Goal: Feedback & Contribution: Submit feedback/report problem

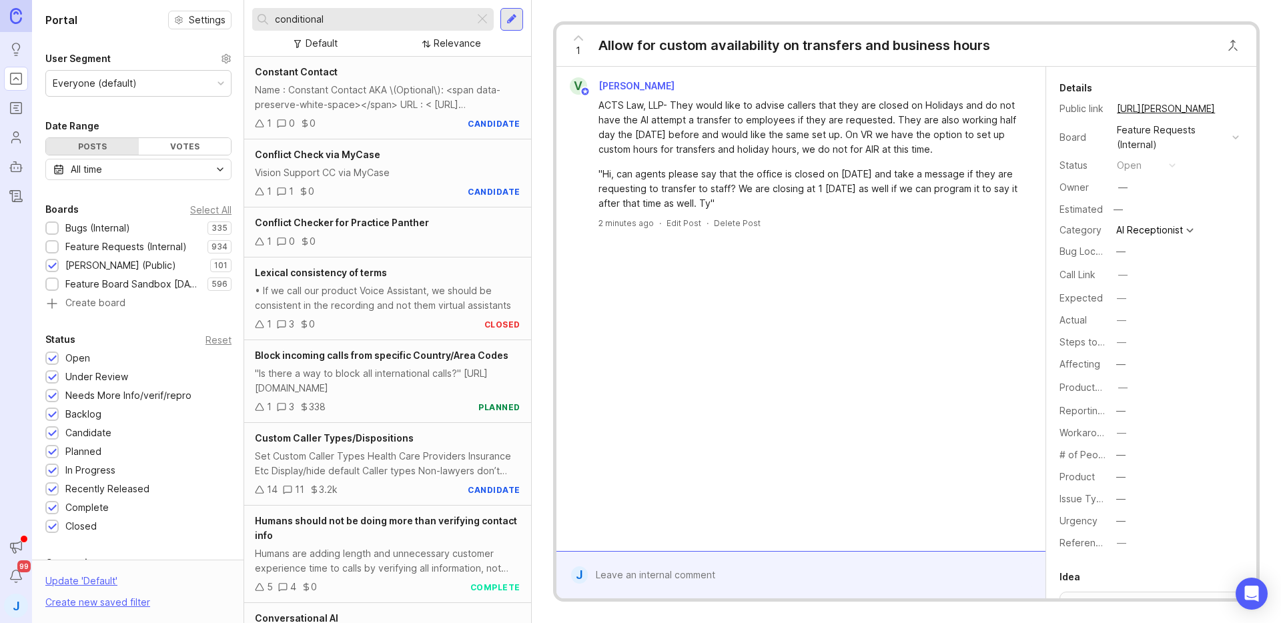
click at [895, 381] on div "V Valerie Gragg ACTS Law, LLP- They would like to advise callers that they are …" at bounding box center [801, 309] width 489 height 484
click at [583, 42] on icon at bounding box center [579, 38] width 16 height 16
click at [795, 356] on div "V Valerie Gragg ACTS Law, LLP- They would like to advise callers that they are …" at bounding box center [801, 309] width 489 height 484
click at [47, 248] on div at bounding box center [51, 246] width 13 height 13
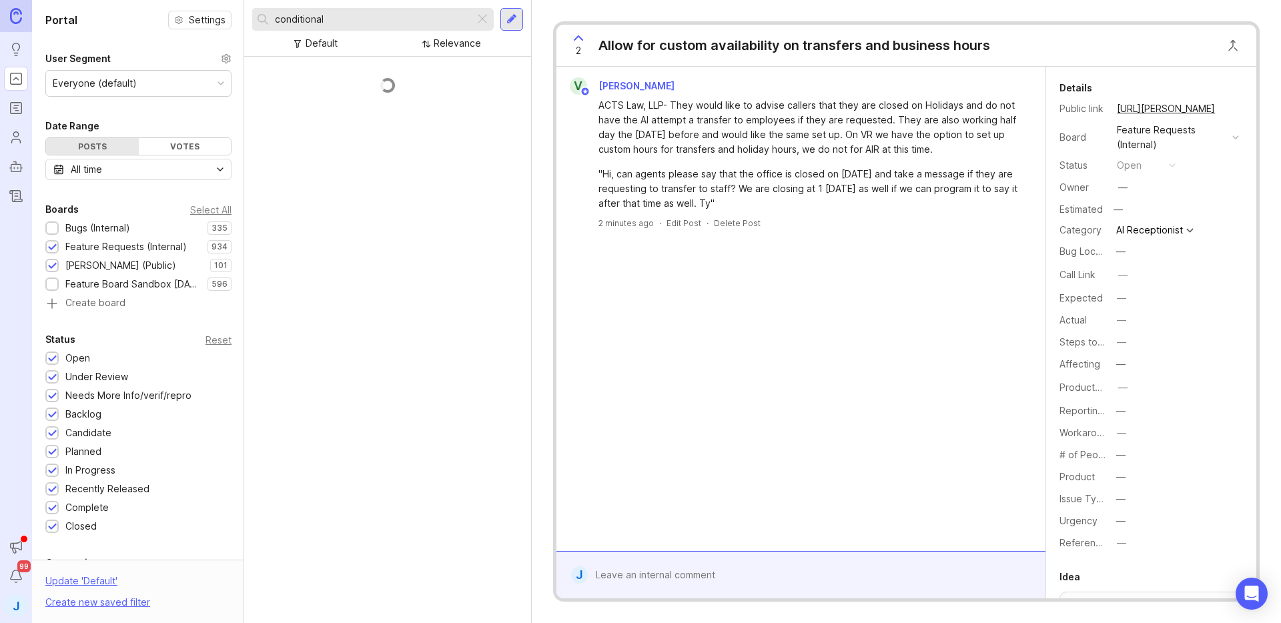
click at [50, 229] on div at bounding box center [52, 229] width 9 height 10
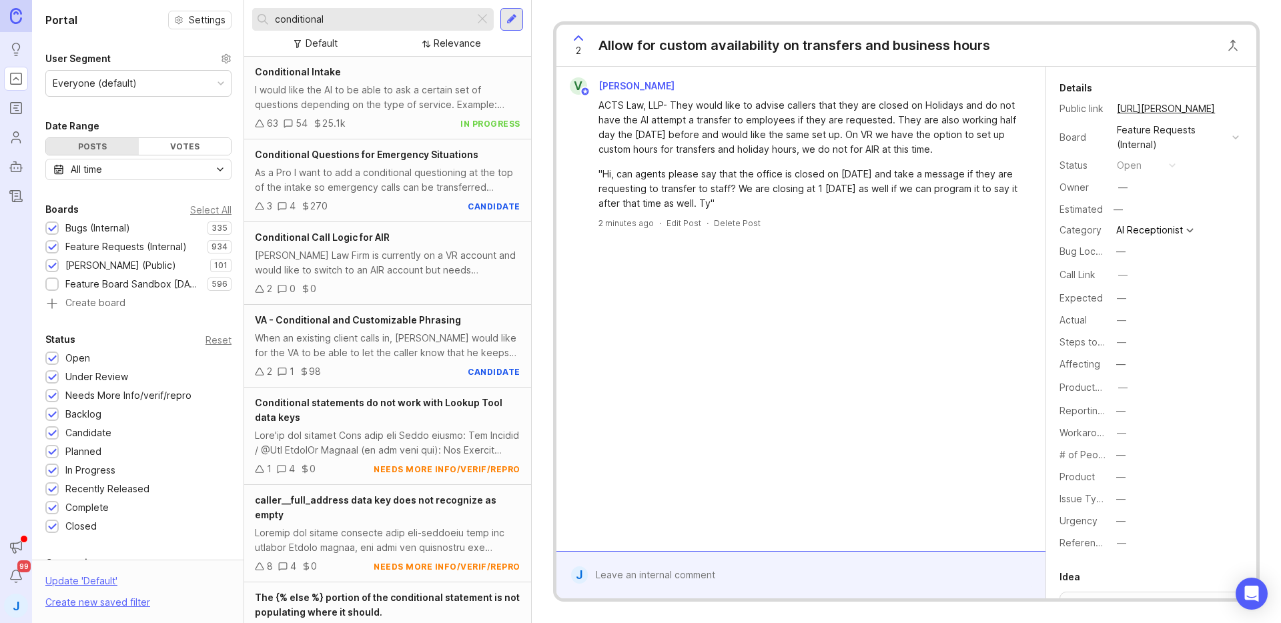
click at [397, 10] on div "conditional" at bounding box center [363, 19] width 222 height 23
click at [395, 15] on input "conditional" at bounding box center [372, 19] width 194 height 15
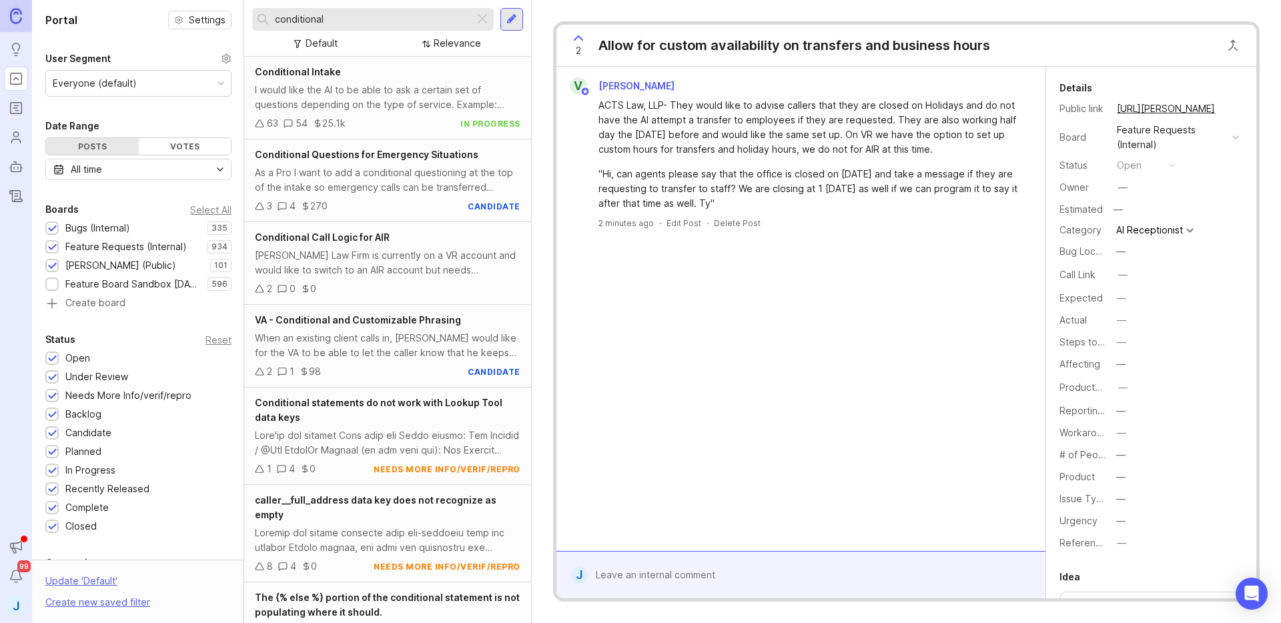
click at [395, 15] on input "conditional" at bounding box center [372, 19] width 194 height 15
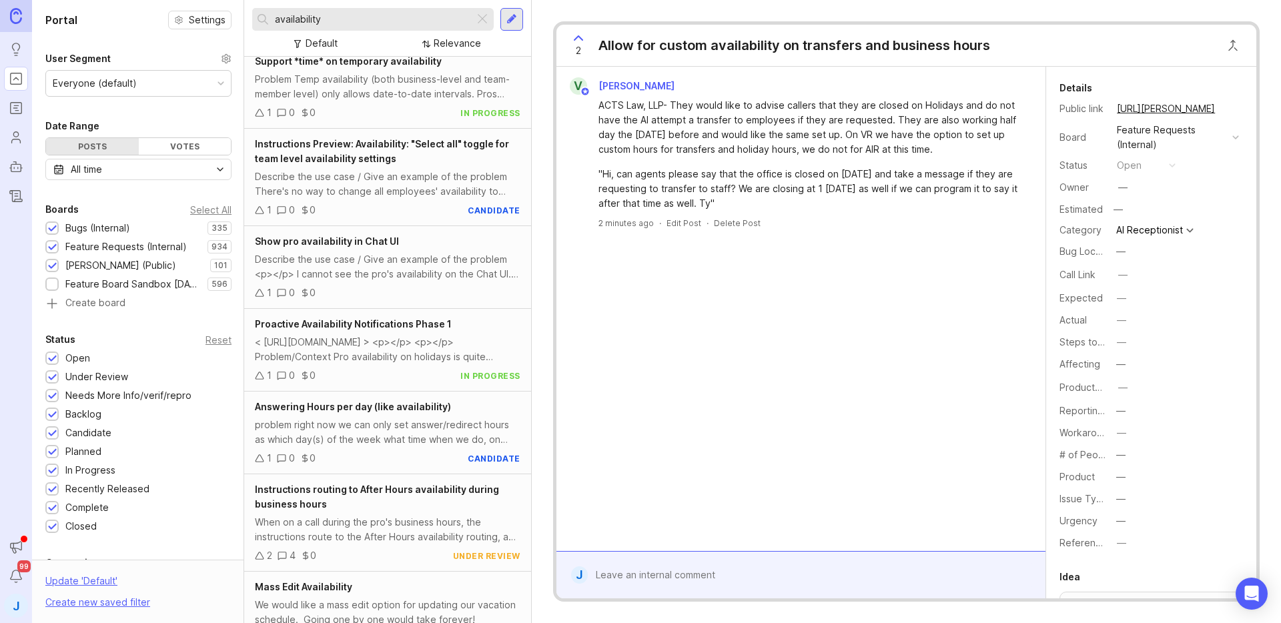
scroll to position [252, 0]
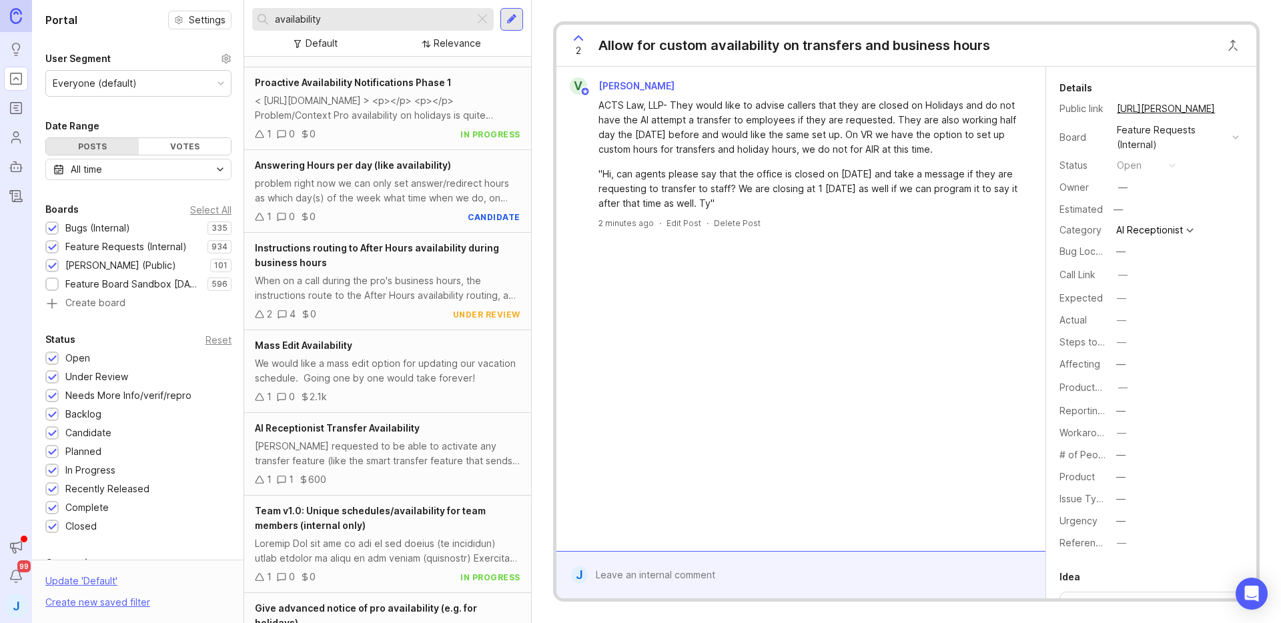
type input "availability"
click at [402, 216] on div "1 0 0 candidate" at bounding box center [388, 217] width 266 height 15
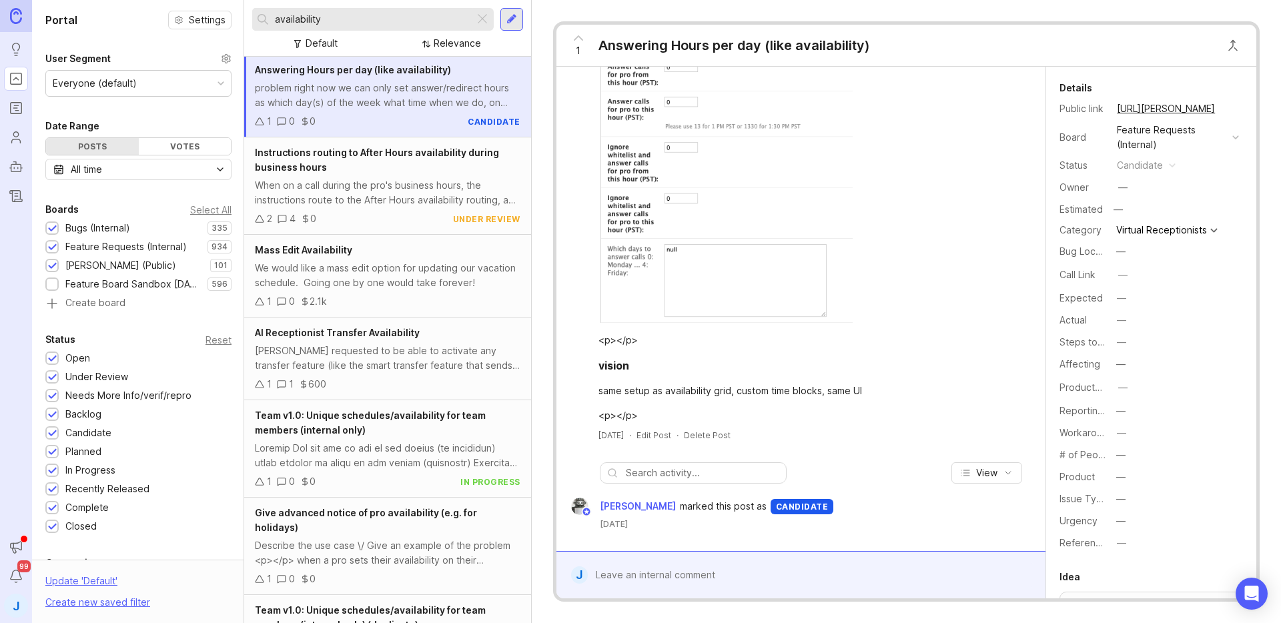
scroll to position [375, 0]
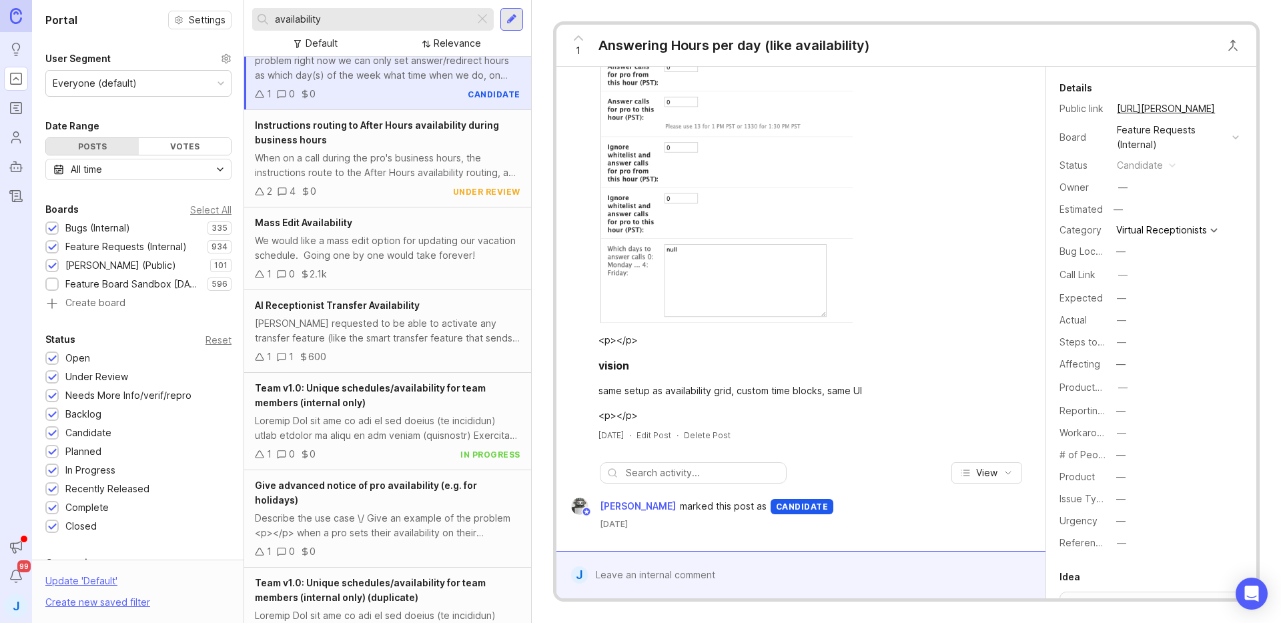
click at [392, 354] on div "1 1 600" at bounding box center [388, 357] width 266 height 15
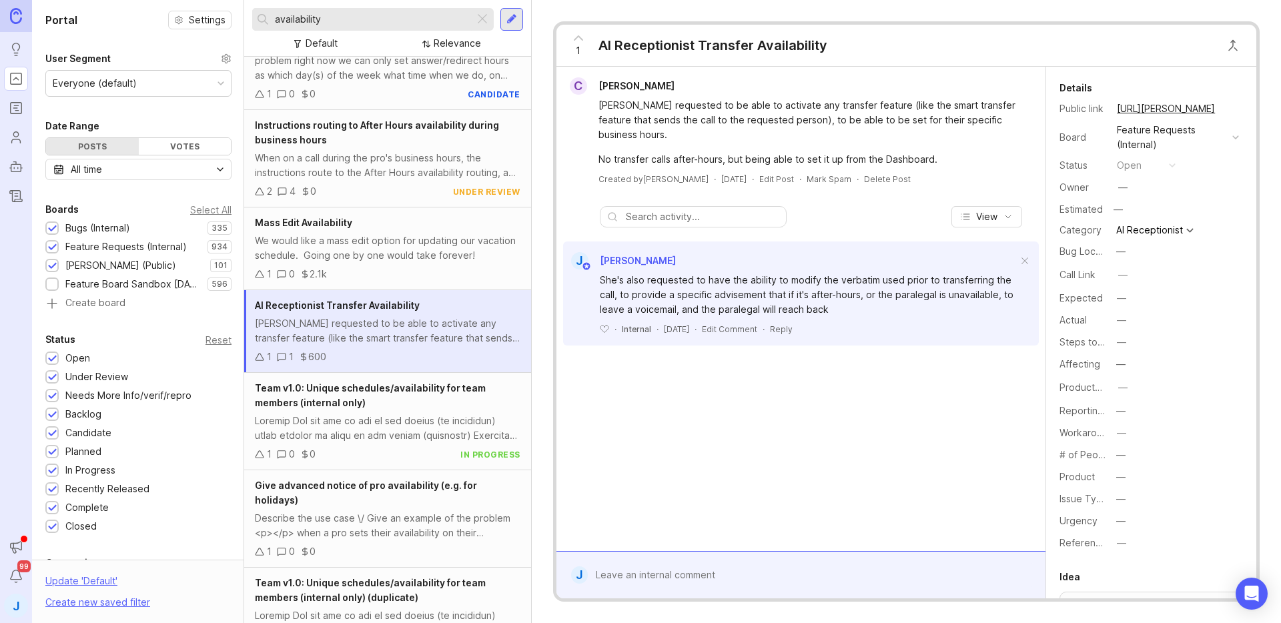
click at [810, 300] on div "She's also requested to have the ability to modify the verbatim used prior to t…" at bounding box center [809, 295] width 418 height 44
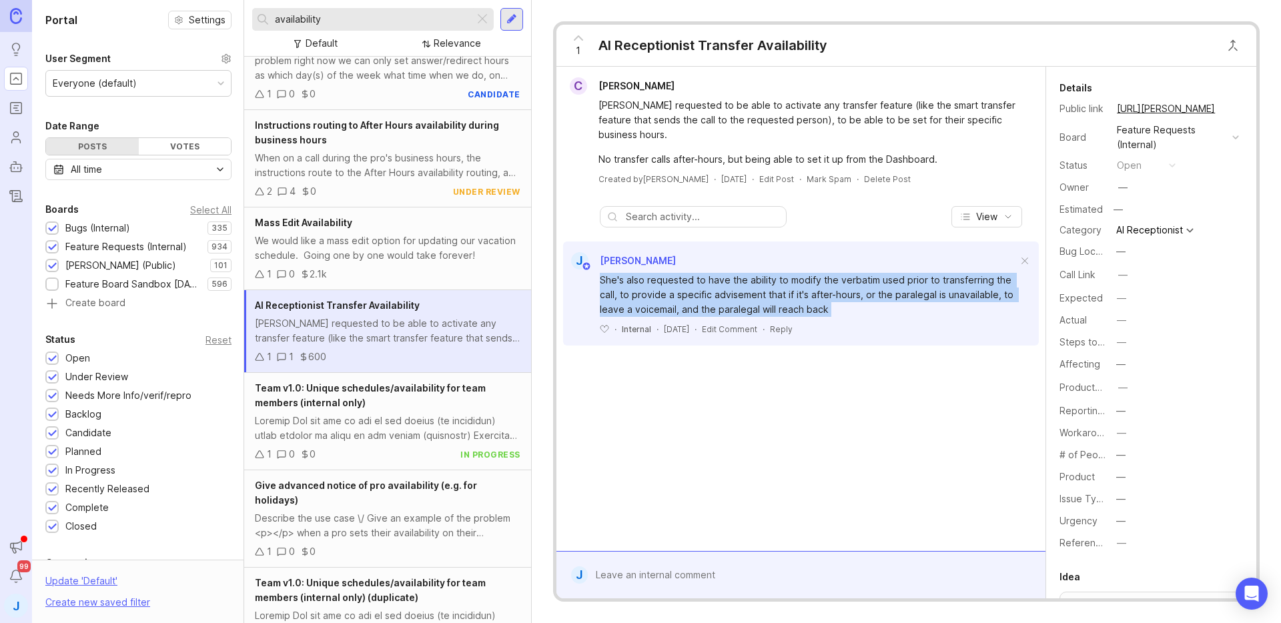
click at [810, 300] on div "She's also requested to have the ability to modify the verbatim used prior to t…" at bounding box center [809, 295] width 418 height 44
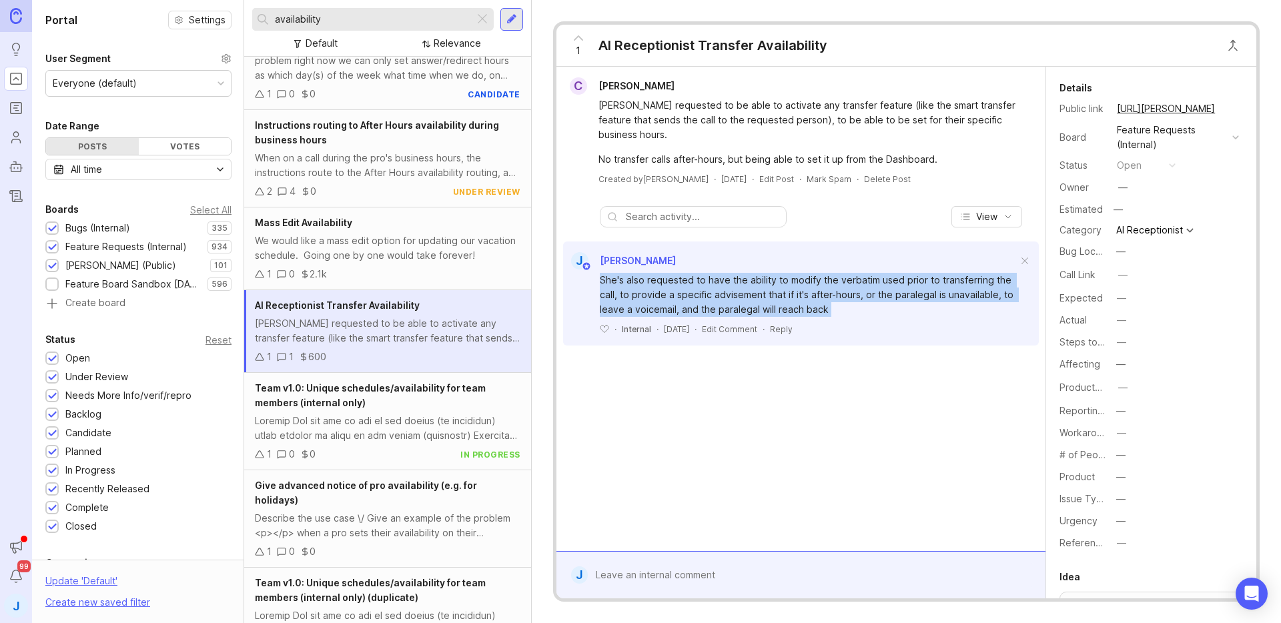
click at [810, 300] on div "She's also requested to have the ability to modify the verbatim used prior to t…" at bounding box center [809, 295] width 418 height 44
click at [809, 298] on div "She's also requested to have the ability to modify the verbatim used prior to t…" at bounding box center [809, 295] width 418 height 44
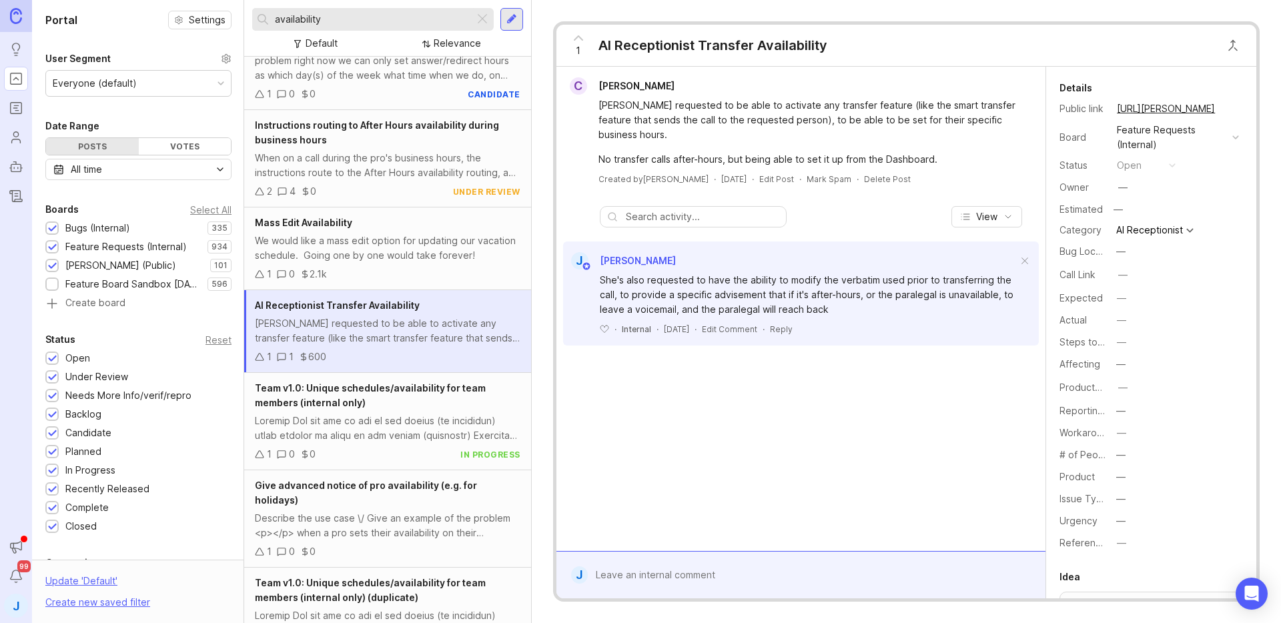
click at [850, 297] on div "She's also requested to have the ability to modify the verbatim used prior to t…" at bounding box center [809, 295] width 418 height 44
click at [1229, 110] on button "copy icon" at bounding box center [1228, 108] width 19 height 19
click at [885, 398] on div "C Cristina Hughes Cristina requested to be able to activate any transfer featur…" at bounding box center [801, 309] width 489 height 484
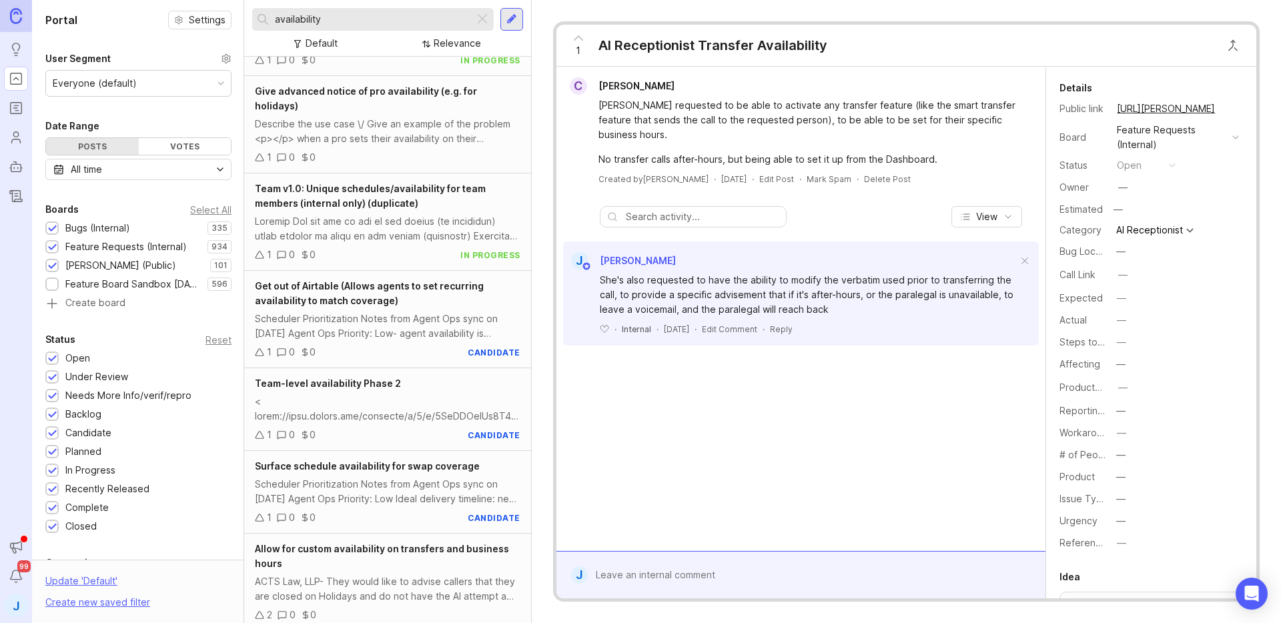
scroll to position [755, 0]
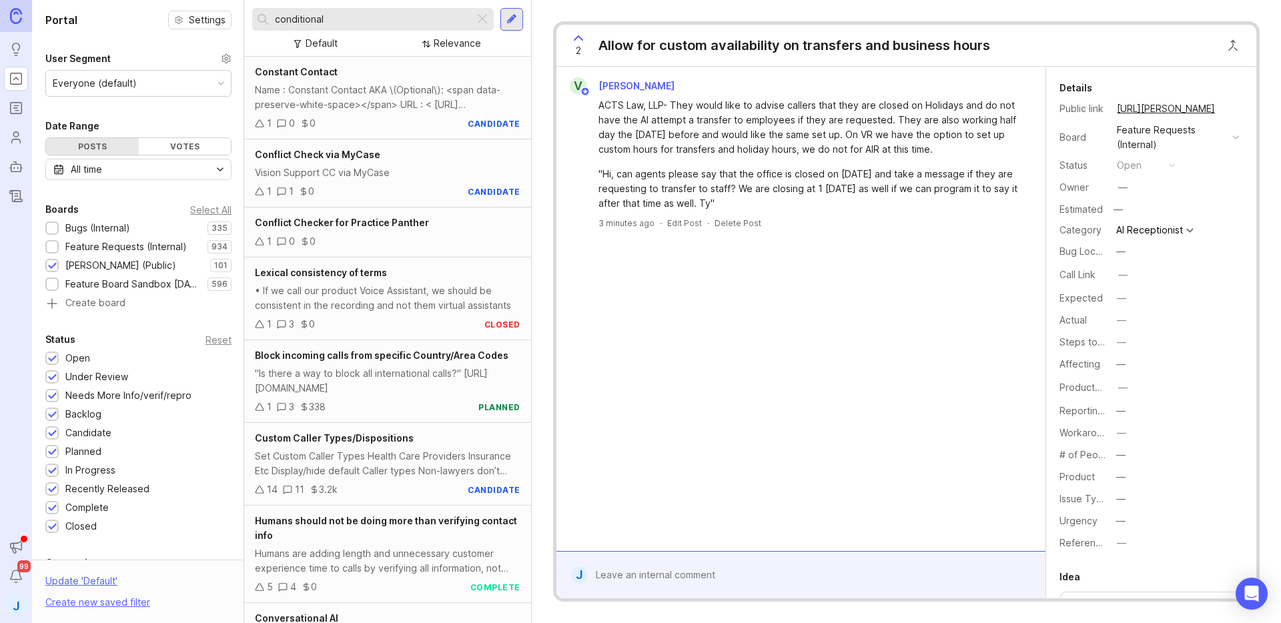
click at [769, 563] on div at bounding box center [811, 575] width 446 height 25
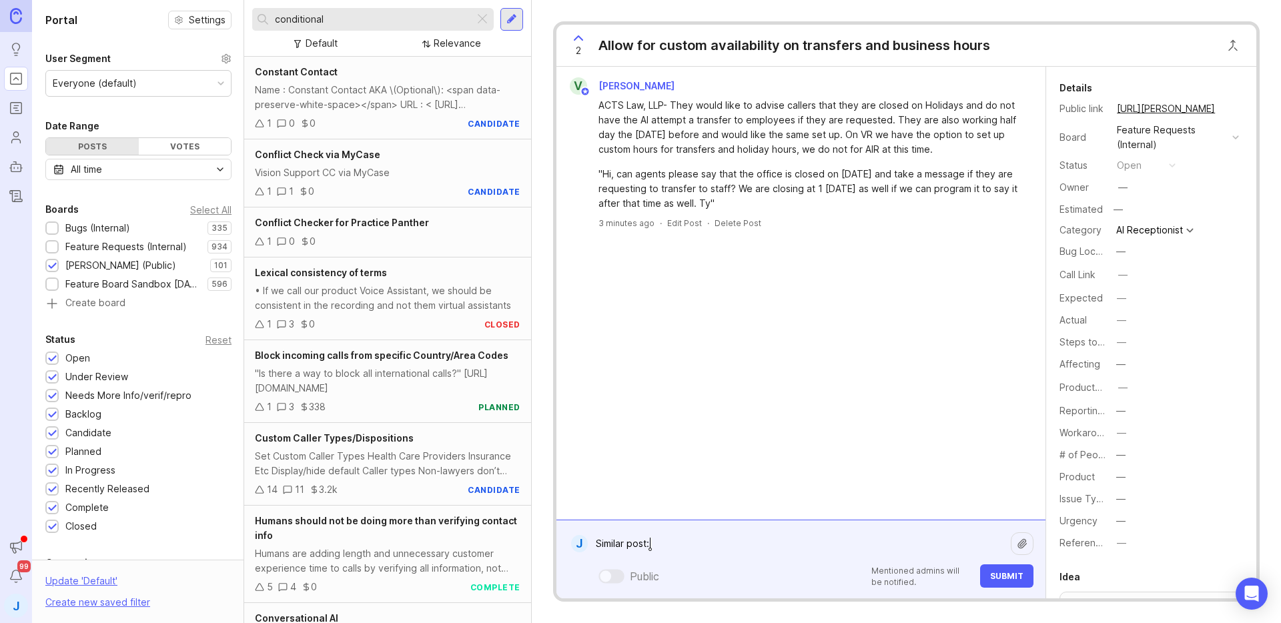
paste textarea "[URL][PERSON_NAME]"
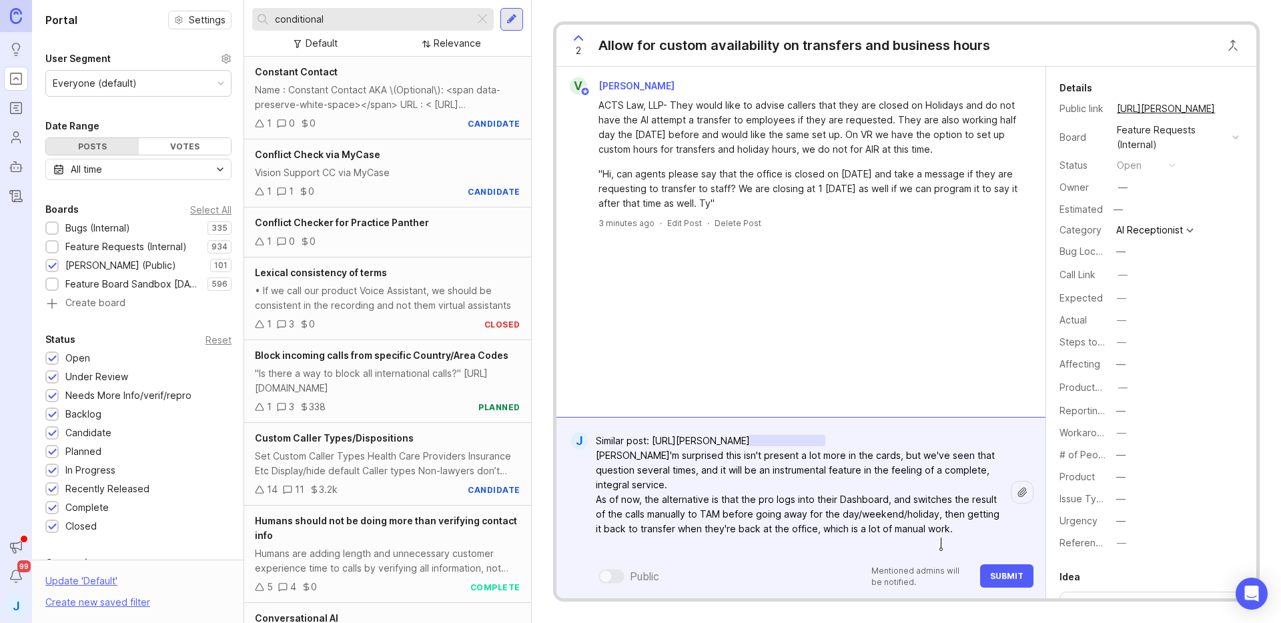
type textarea "Similar post: [URL][PERSON_NAME] [PERSON_NAME]'m surprised this isn't present a…"
click at [1002, 573] on span "Submit" at bounding box center [1006, 576] width 33 height 10
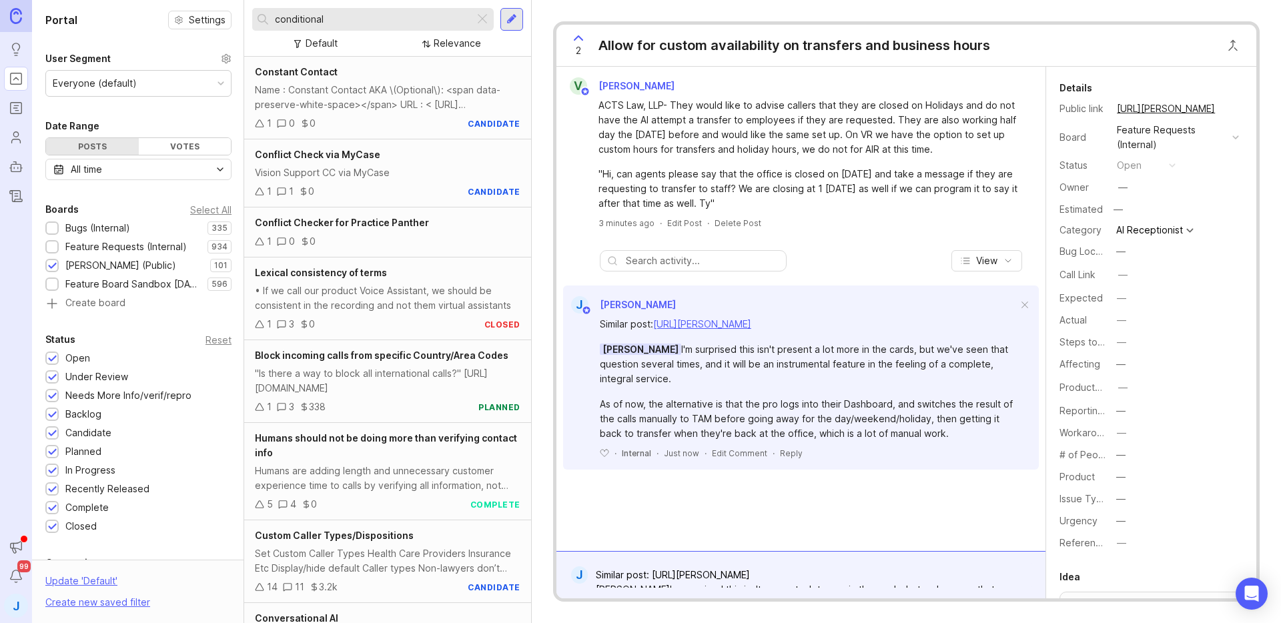
click at [887, 519] on div "V [PERSON_NAME] ACTS Law, LLP- They would like to advise callers that they are …" at bounding box center [801, 309] width 489 height 484
click at [791, 362] on div "[PERSON_NAME]'m surprised this isn't present a lot more in the cards, but we've…" at bounding box center [809, 364] width 418 height 44
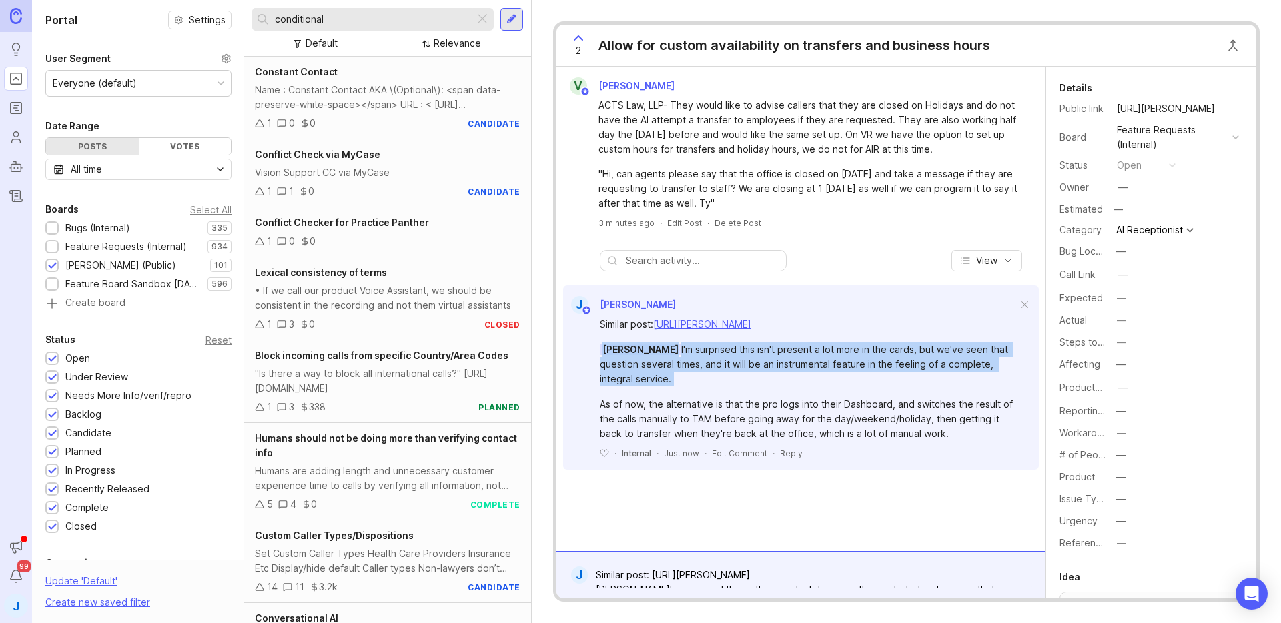
click at [791, 362] on div "[PERSON_NAME]'m surprised this isn't present a lot more in the cards, but we've…" at bounding box center [809, 364] width 418 height 44
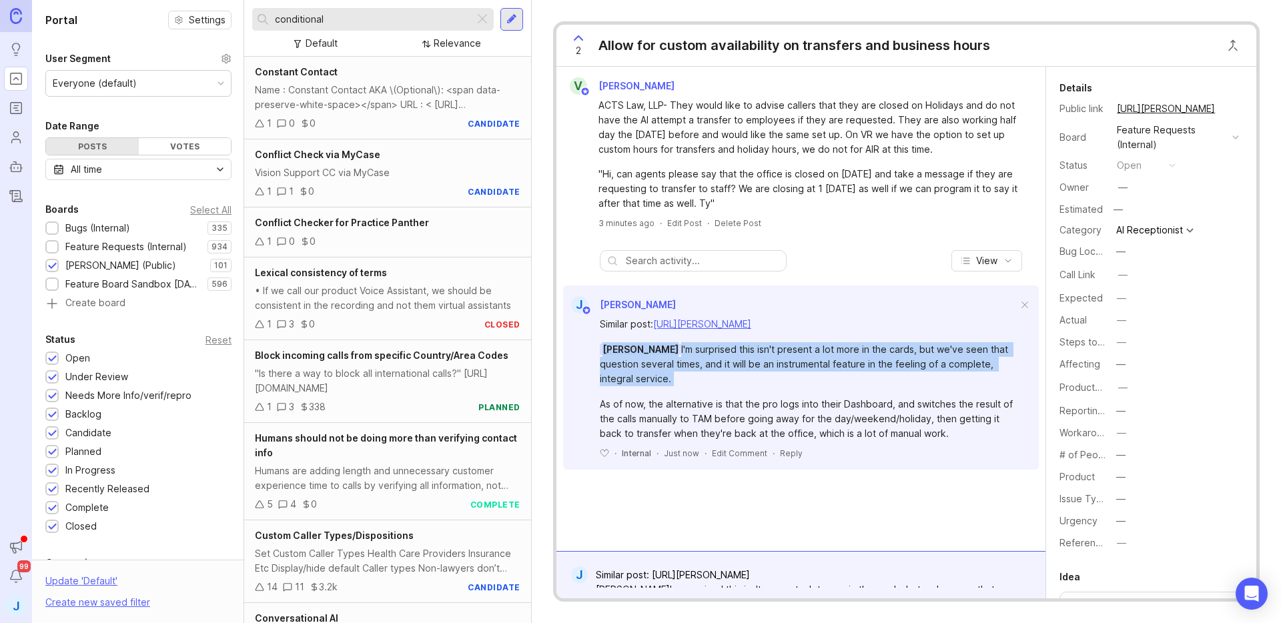
click at [791, 362] on div "[PERSON_NAME]'m surprised this isn't present a lot more in the cards, but we've…" at bounding box center [809, 364] width 418 height 44
click at [834, 362] on div "[PERSON_NAME]'m surprised this isn't present a lot more in the cards, but we've…" at bounding box center [809, 364] width 418 height 44
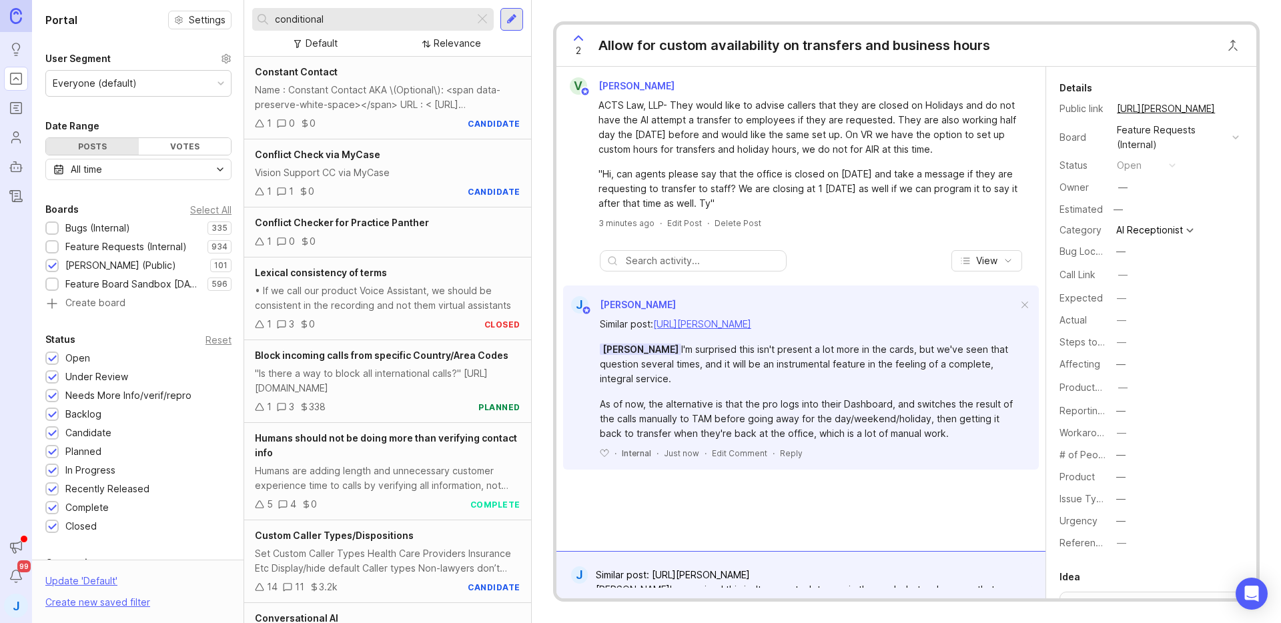
click at [763, 413] on div "As of now, the alternative is that the pro logs into their Dashboard, and switc…" at bounding box center [809, 419] width 418 height 44
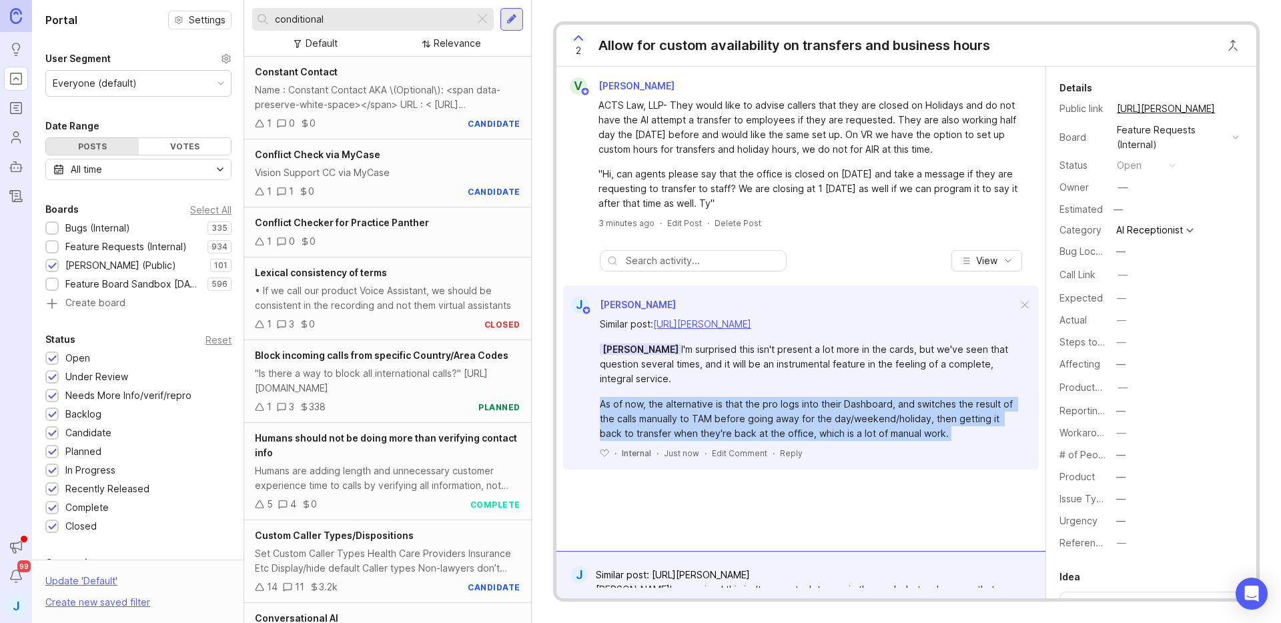
click at [763, 413] on div "As of now, the alternative is that the pro logs into their Dashboard, and switc…" at bounding box center [809, 419] width 418 height 44
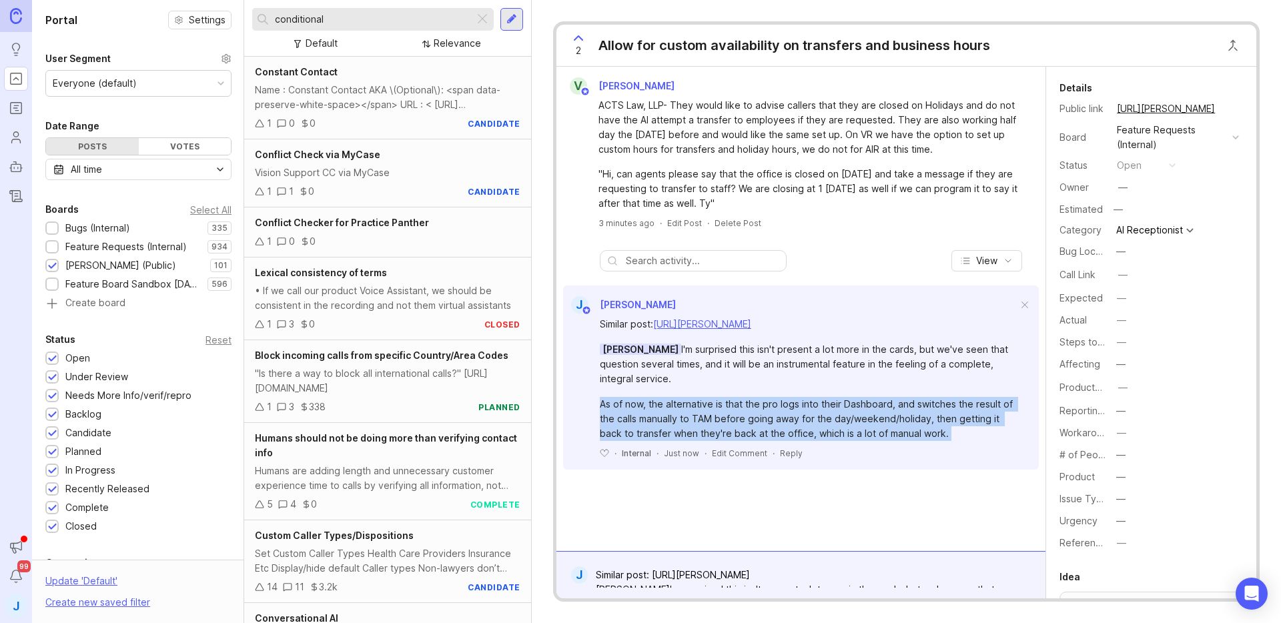
click at [763, 413] on div "As of now, the alternative is that the pro logs into their Dashboard, and switc…" at bounding box center [809, 419] width 418 height 44
click at [805, 412] on div "As of now, the alternative is that the pro logs into their Dashboard, and switc…" at bounding box center [809, 419] width 418 height 44
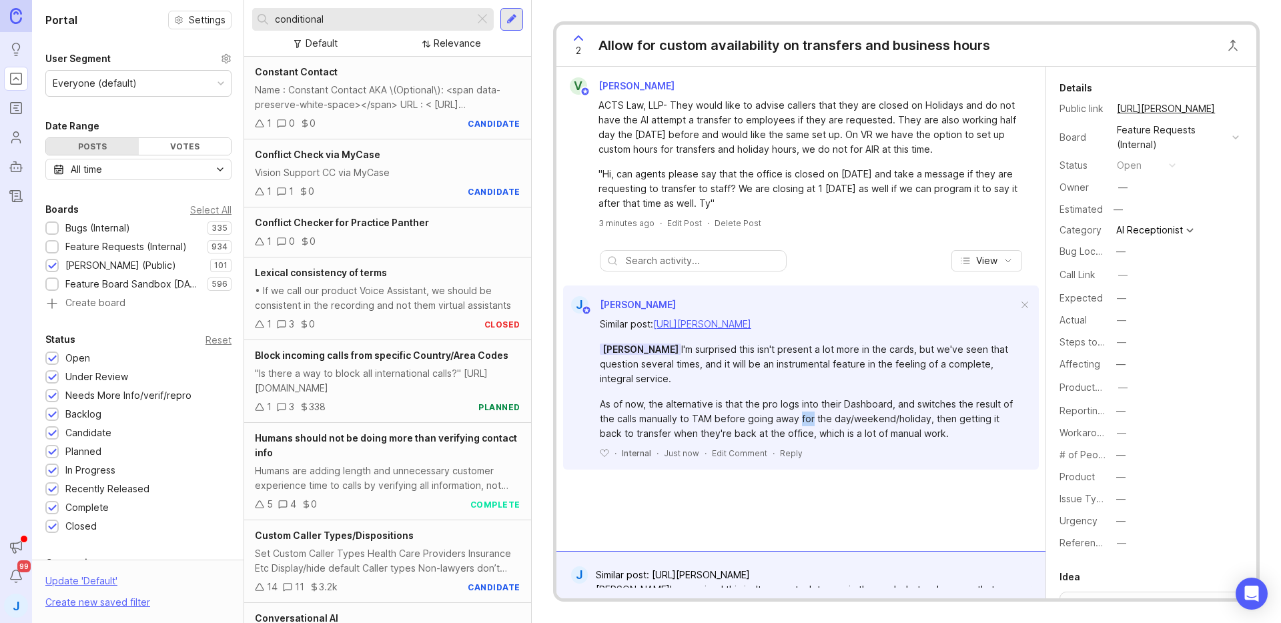
click at [805, 412] on div "As of now, the alternative is that the pro logs into their Dashboard, and switc…" at bounding box center [809, 419] width 418 height 44
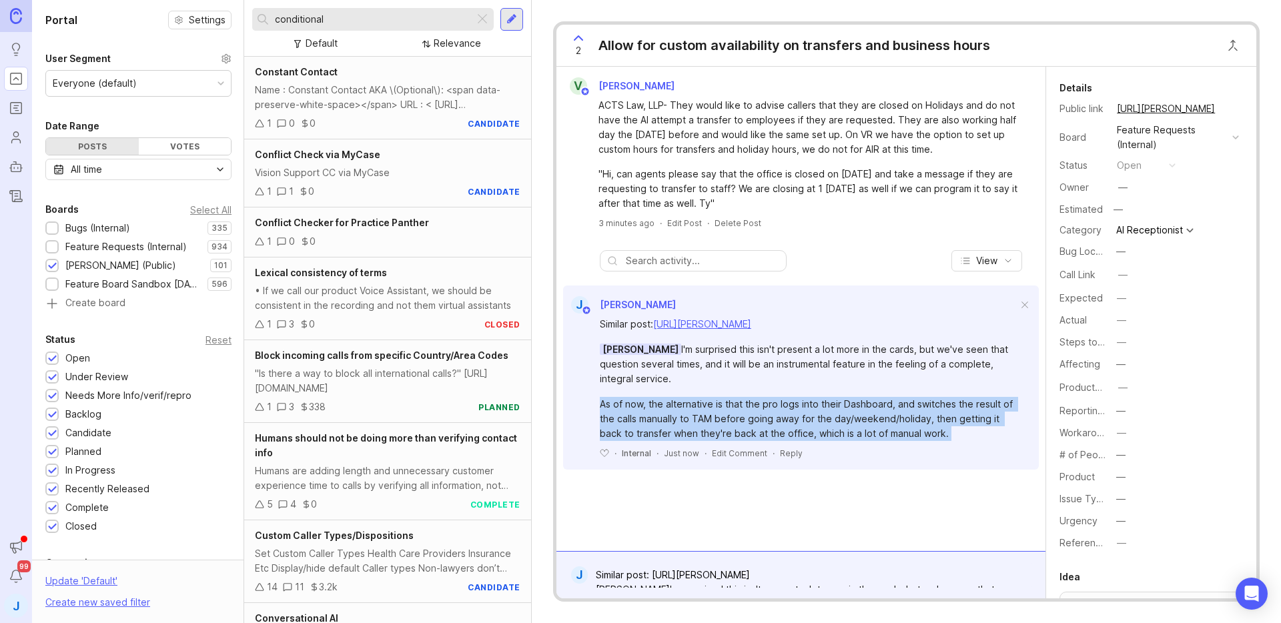
click at [805, 412] on div "As of now, the alternative is that the pro logs into their Dashboard, and switc…" at bounding box center [809, 419] width 418 height 44
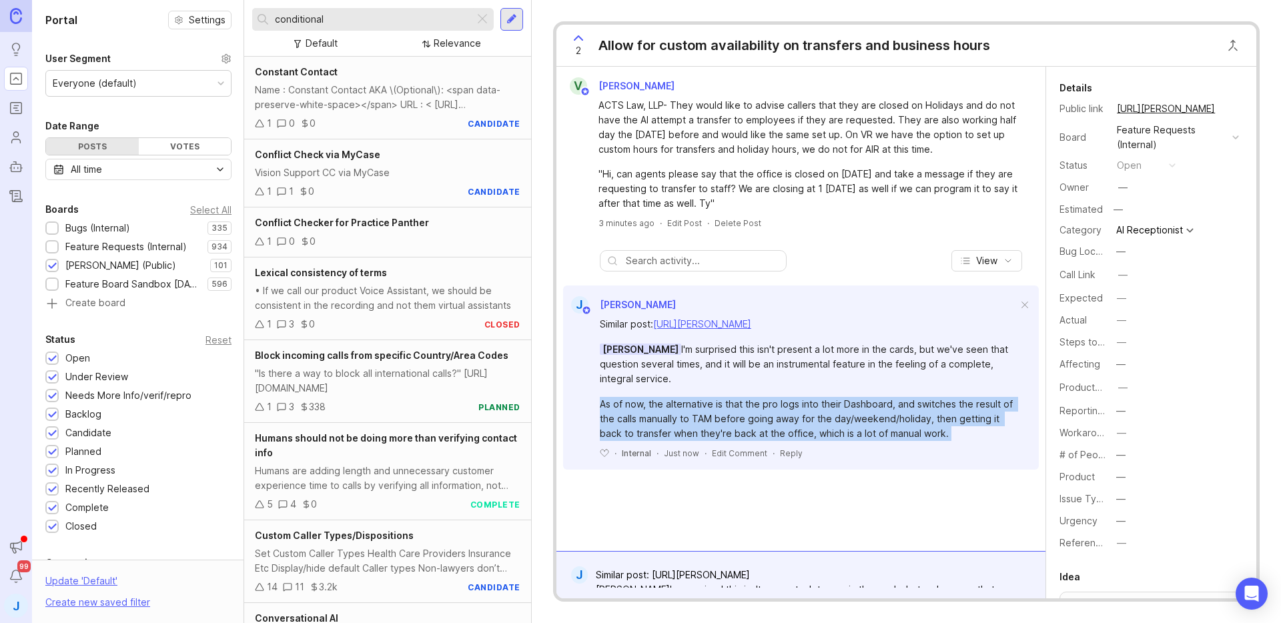
click at [805, 412] on div "As of now, the alternative is that the pro logs into their Dashboard, and switc…" at bounding box center [809, 419] width 418 height 44
click at [804, 412] on div "As of now, the alternative is that the pro logs into their Dashboard, and switc…" at bounding box center [809, 419] width 418 height 44
click at [831, 416] on div "As of now, the alternative is that the pro logs into their Dashboard, and switc…" at bounding box center [809, 419] width 418 height 44
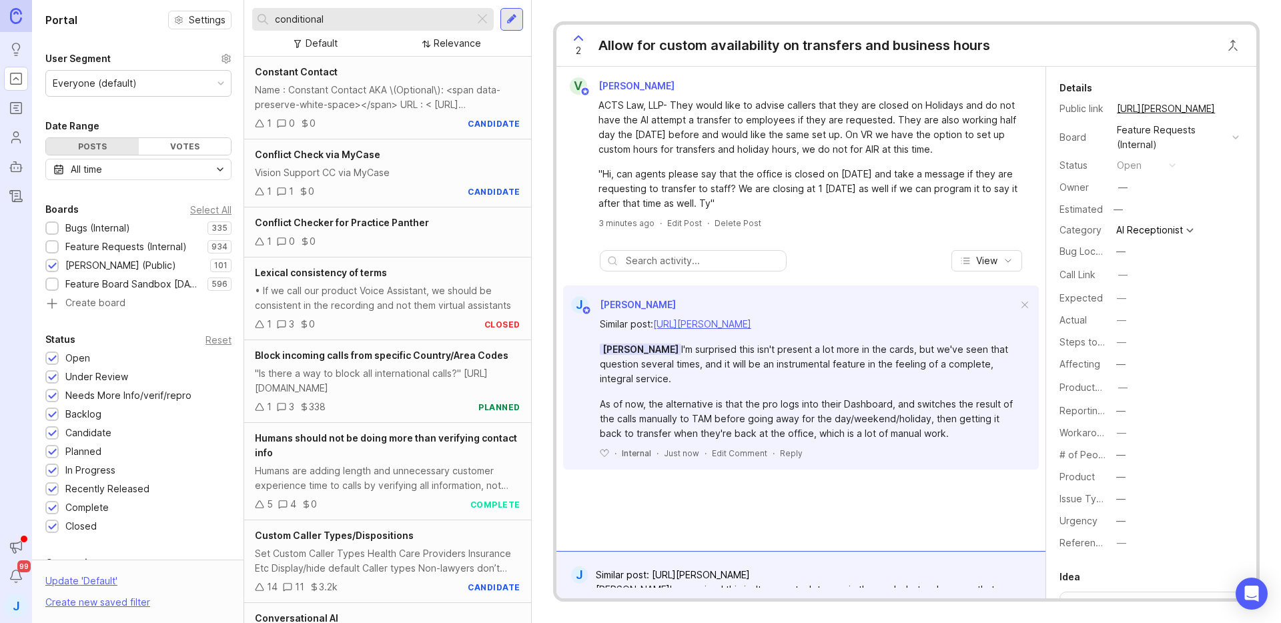
click at [873, 439] on div "As of now, the alternative is that the pro logs into their Dashboard, and switc…" at bounding box center [809, 419] width 418 height 44
click at [867, 418] on div "As of now, the alternative is that the pro logs into their Dashboard, and switc…" at bounding box center [809, 419] width 418 height 44
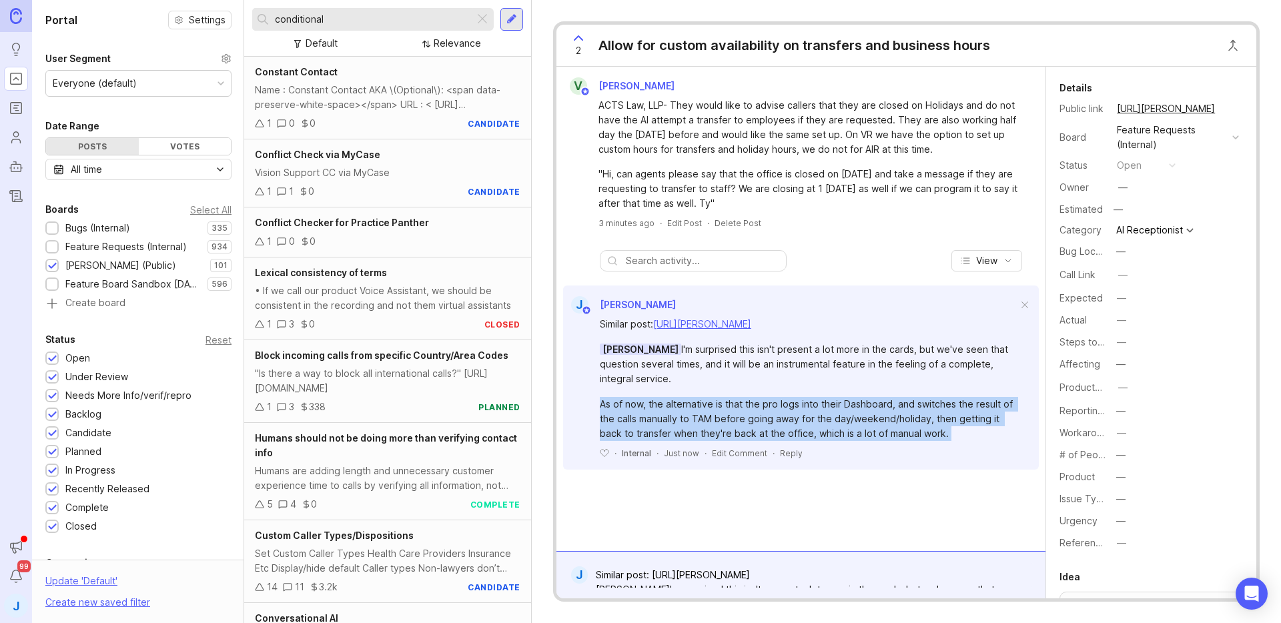
click at [867, 418] on div "As of now, the alternative is that the pro logs into their Dashboard, and switc…" at bounding box center [809, 419] width 418 height 44
click at [939, 421] on div "As of now, the alternative is that the pro logs into their Dashboard, and switc…" at bounding box center [809, 419] width 418 height 44
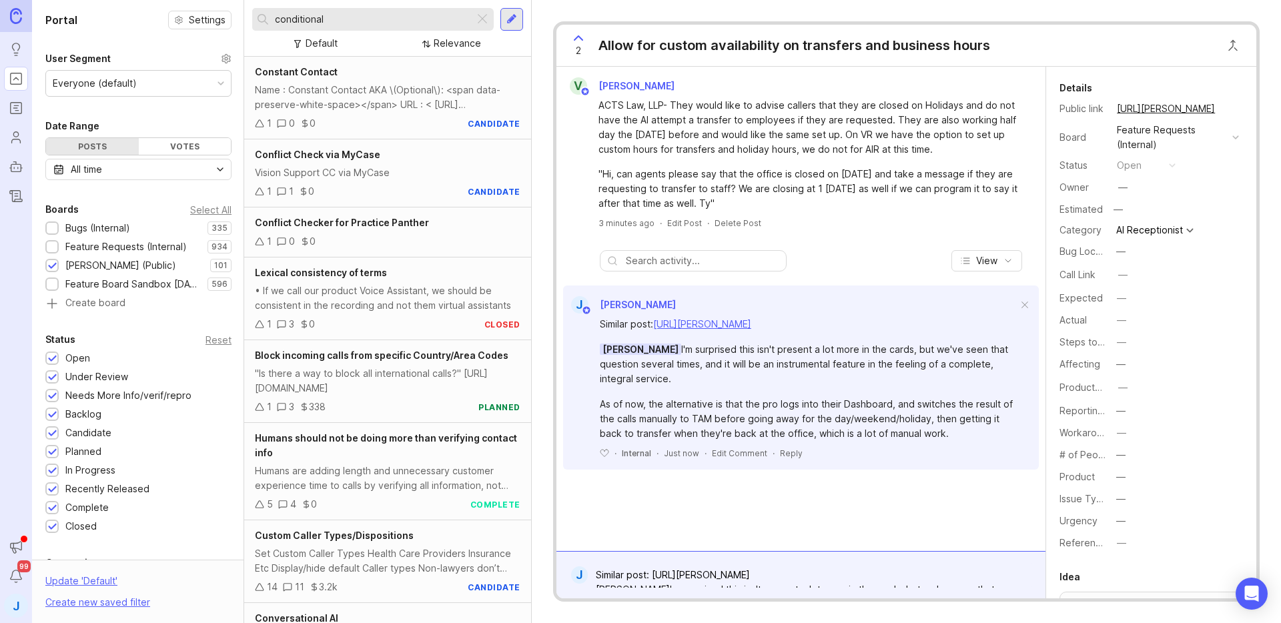
click at [949, 559] on form "J Similar post: [URL][PERSON_NAME] [PERSON_NAME] I'm surprised this isn't prese…" at bounding box center [801, 574] width 489 height 47
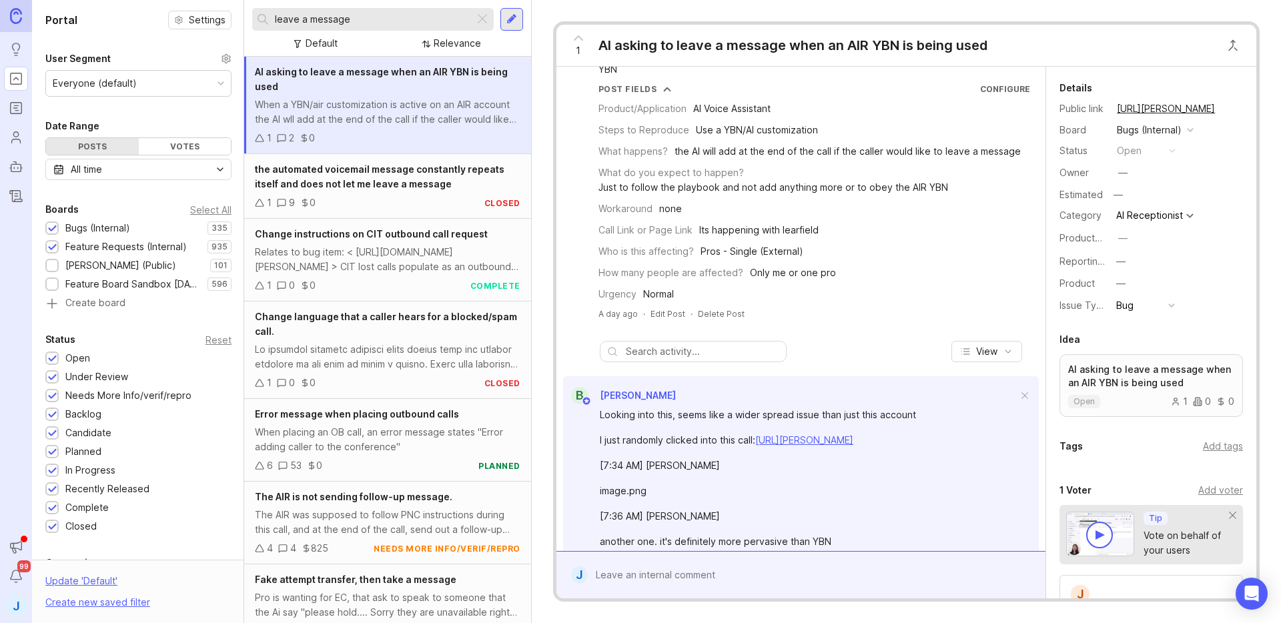
scroll to position [63, 0]
click at [583, 49] on div "1" at bounding box center [578, 45] width 25 height 35
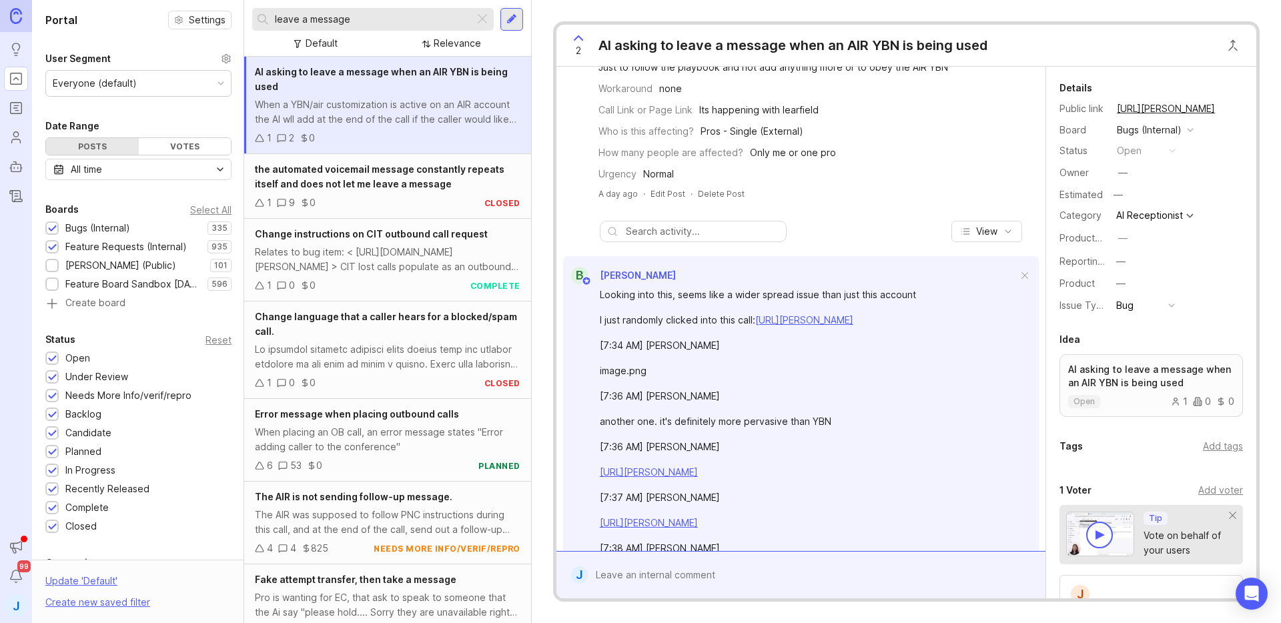
scroll to position [412, 0]
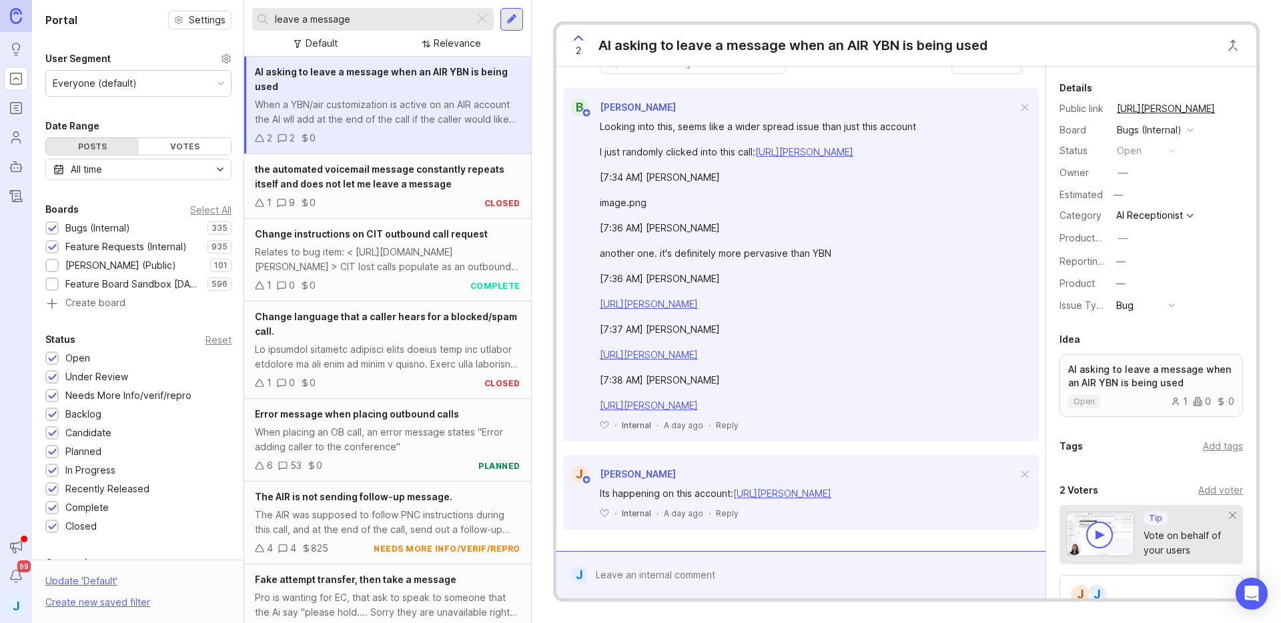
click at [911, 579] on div at bounding box center [811, 575] width 446 height 25
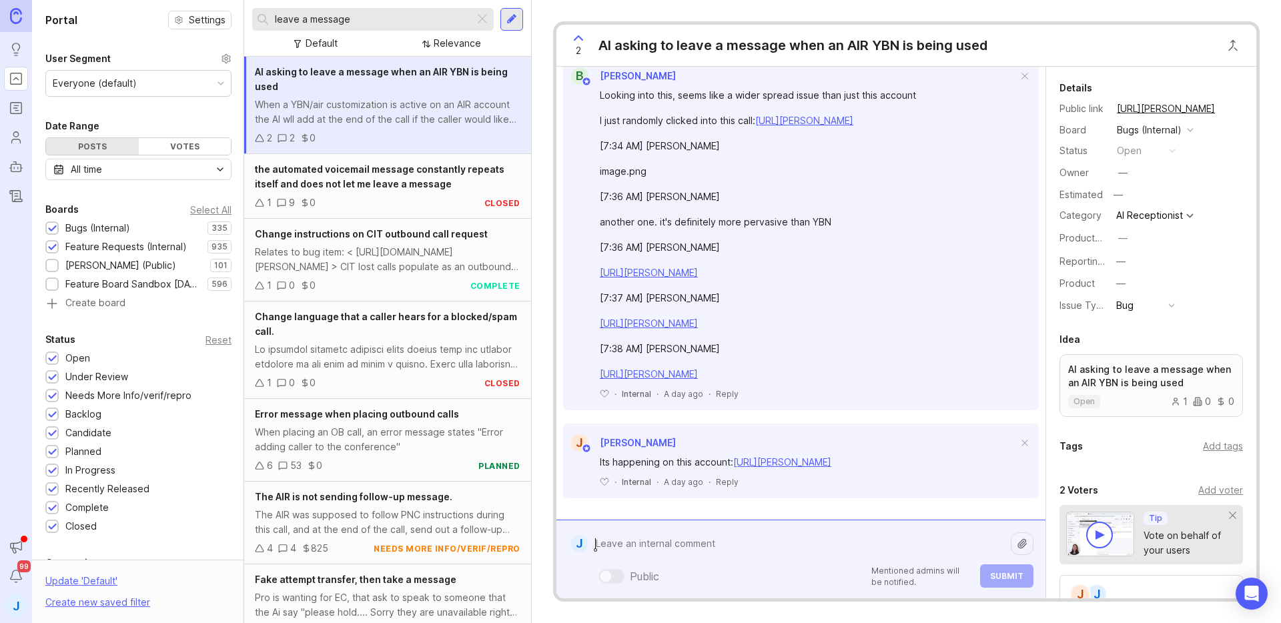
scroll to position [444, 0]
click at [795, 576] on div "Public Mentioned admins will be notified. Submit" at bounding box center [811, 576] width 446 height 23
click at [789, 549] on textarea at bounding box center [799, 543] width 423 height 25
type textarea "f"
paste textarea "Fixter LLC"
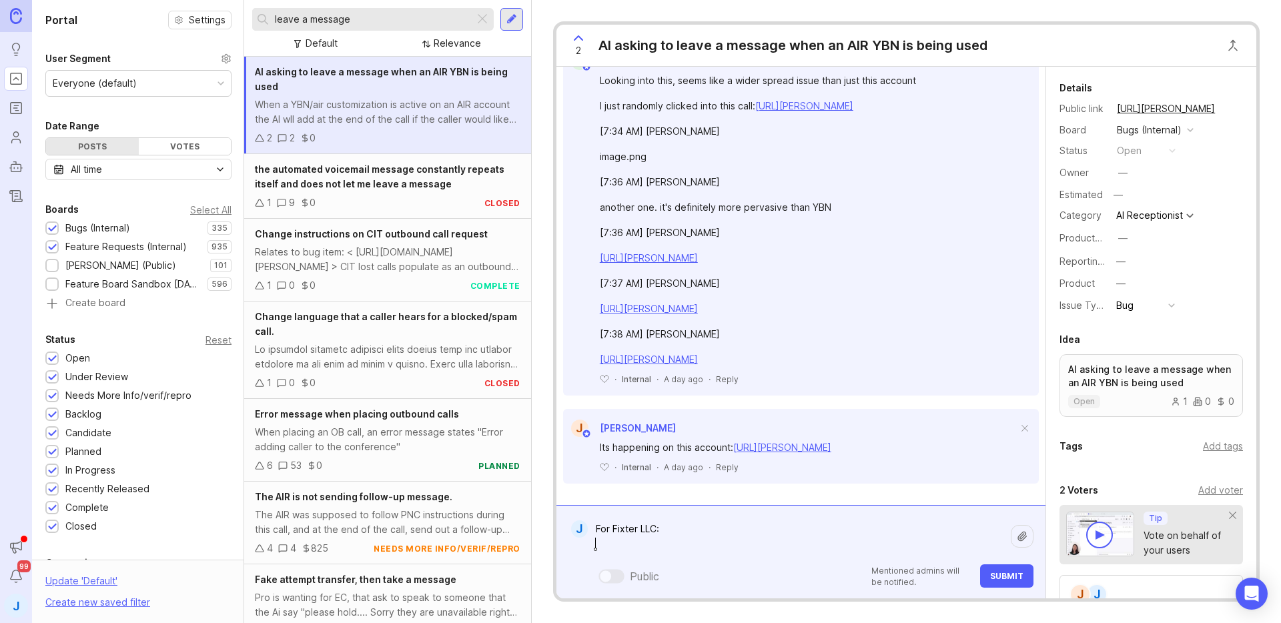
paste textarea "https://agent.smith.ai/agent/call/CA937201aef13cf8fcf9645f085e697958/"
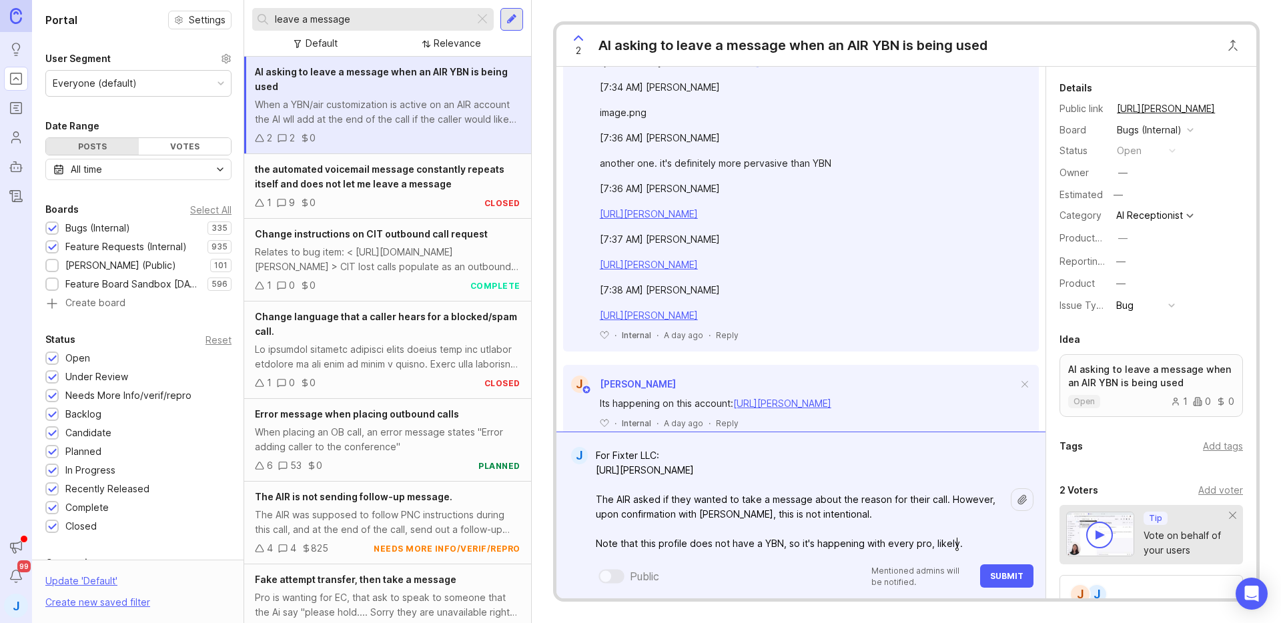
type textarea "For Fixter LLC: https://agent.smith.ai/agent/call/CA937201aef13cf8fcf9645f085e6…"
click at [996, 580] on span "Submit" at bounding box center [1006, 576] width 33 height 10
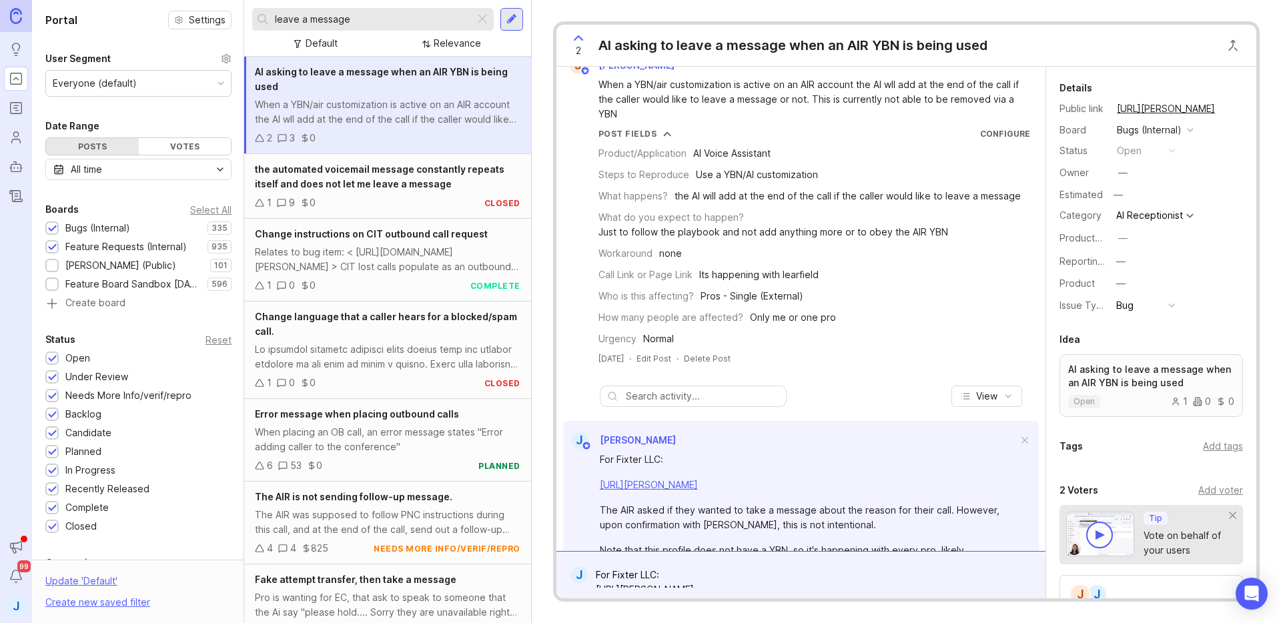
scroll to position [0, 0]
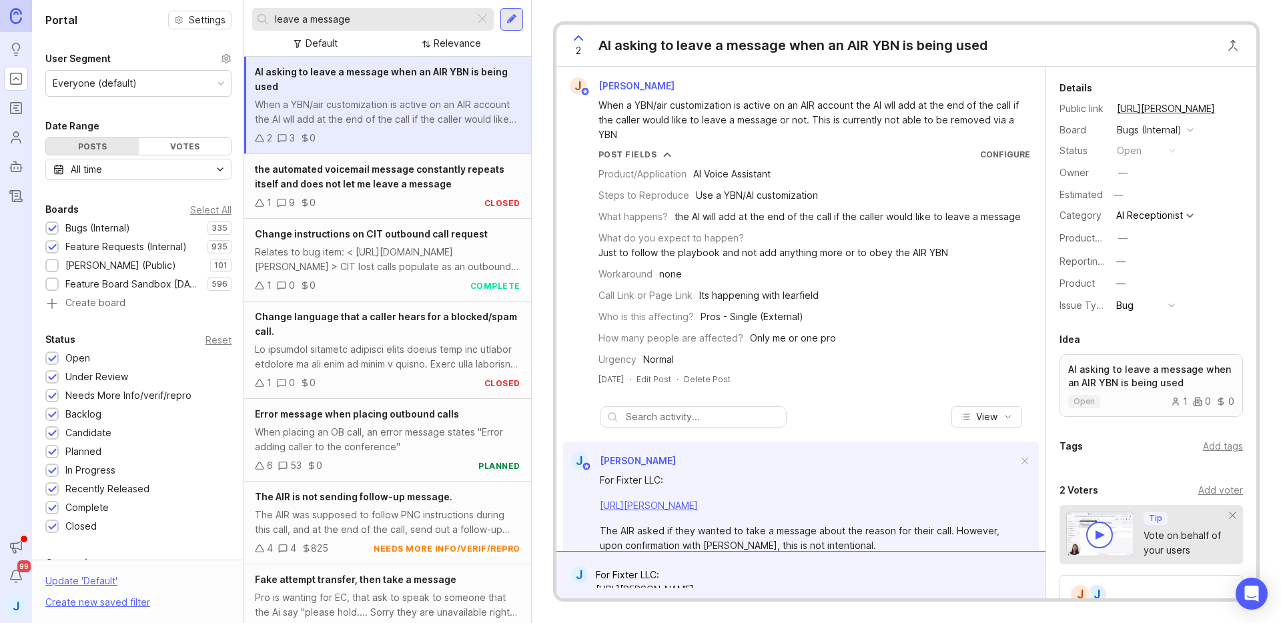
click at [1225, 107] on button "copy icon" at bounding box center [1228, 108] width 19 height 19
